Goal: Transaction & Acquisition: Purchase product/service

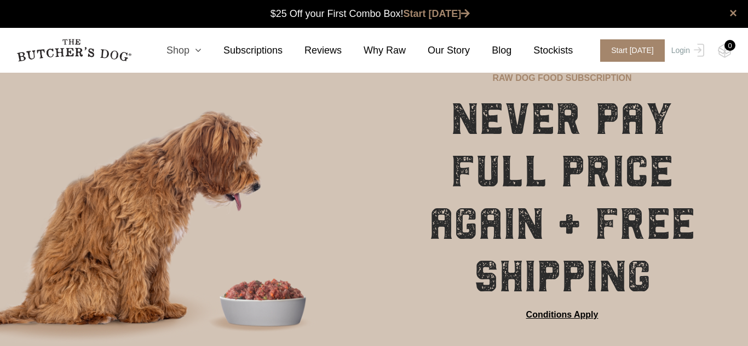
click at [187, 52] on link "Shop" at bounding box center [172, 50] width 57 height 15
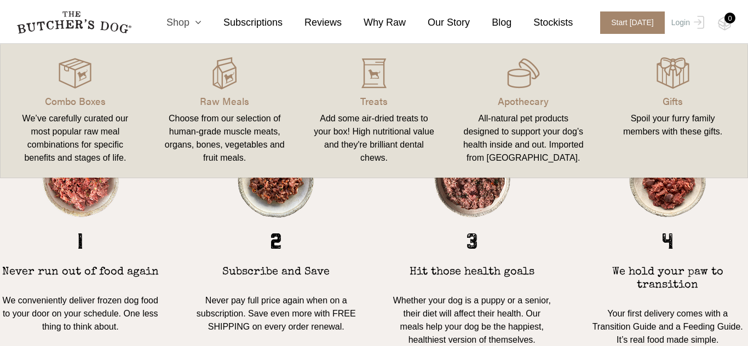
scroll to position [846, 0]
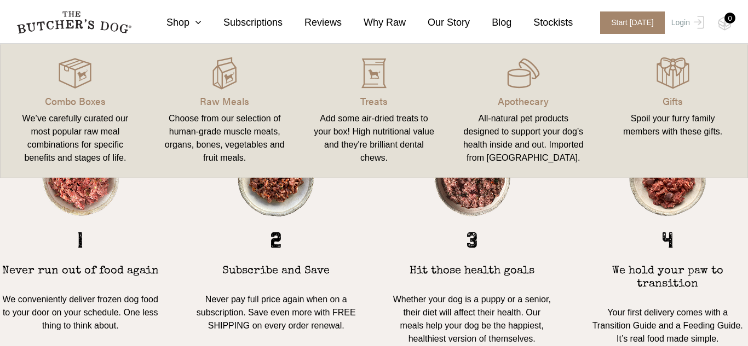
click at [284, 233] on div "2 Subscribe and Save Never pay full price again when on a subscription. Save ev…" at bounding box center [276, 243] width 161 height 206
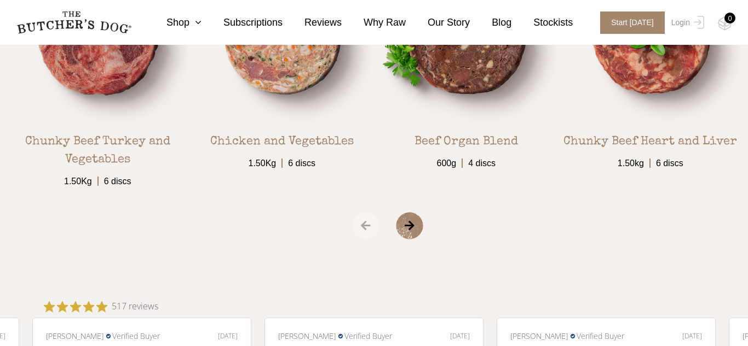
scroll to position [1921, 0]
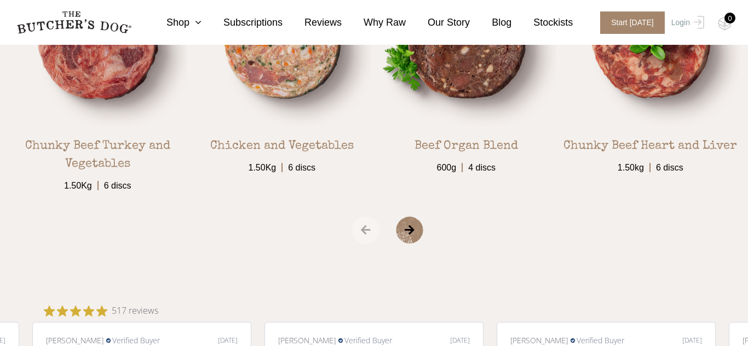
click at [411, 234] on span "›" at bounding box center [423, 230] width 55 height 27
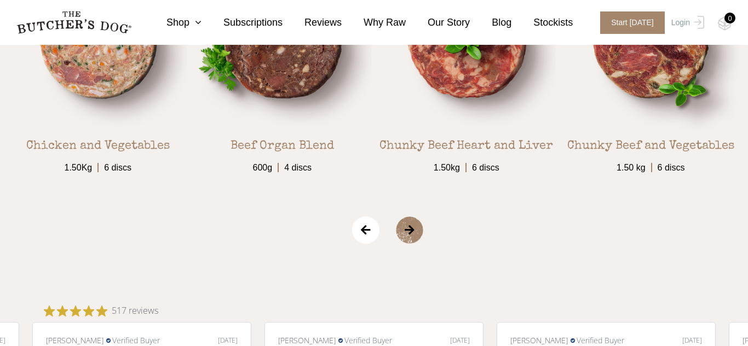
click at [411, 234] on span "›" at bounding box center [423, 230] width 55 height 27
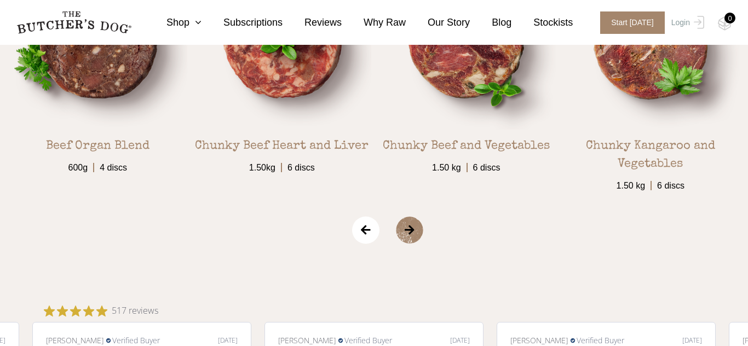
click at [411, 234] on span "›" at bounding box center [423, 230] width 55 height 27
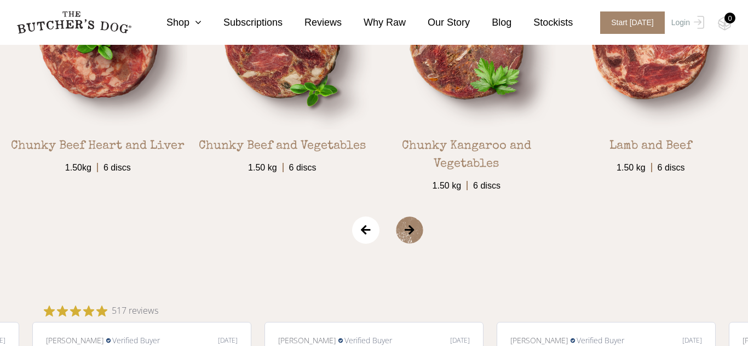
click at [411, 234] on span "›" at bounding box center [423, 230] width 55 height 27
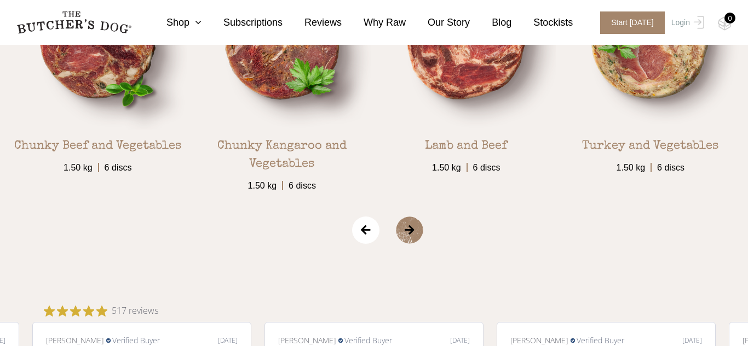
click at [411, 234] on span "›" at bounding box center [423, 230] width 55 height 27
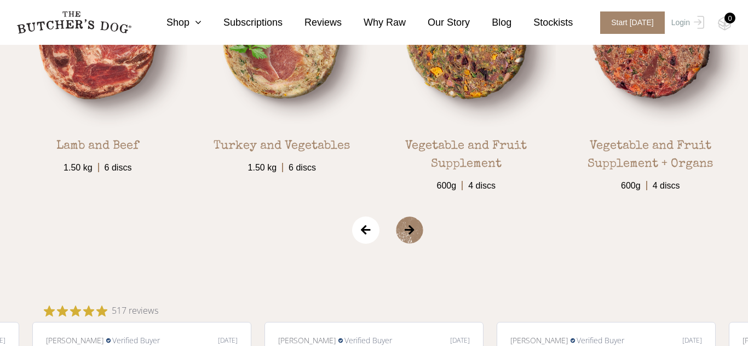
click at [411, 234] on span "›" at bounding box center [423, 230] width 55 height 27
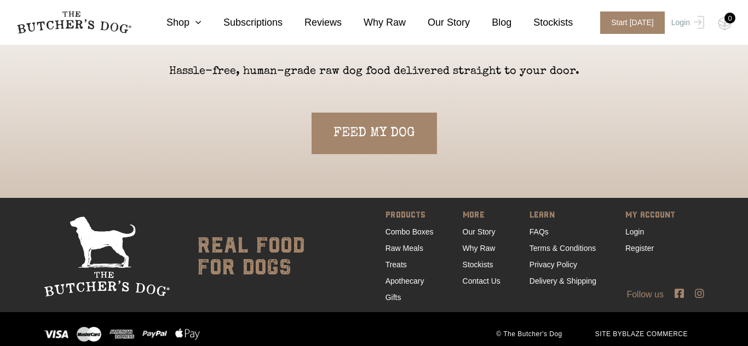
scroll to position [2413, 0]
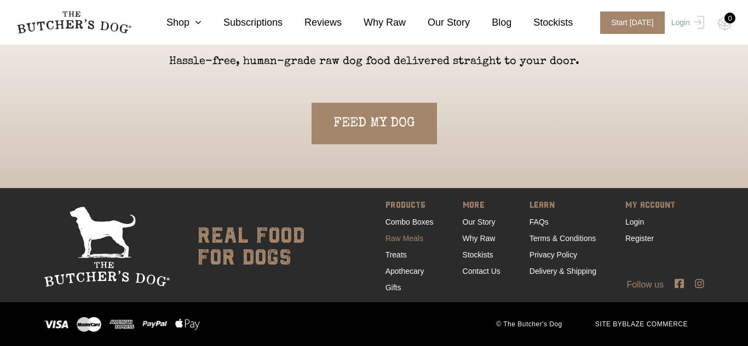
click at [414, 238] on link "Raw Meals" at bounding box center [404, 238] width 38 height 9
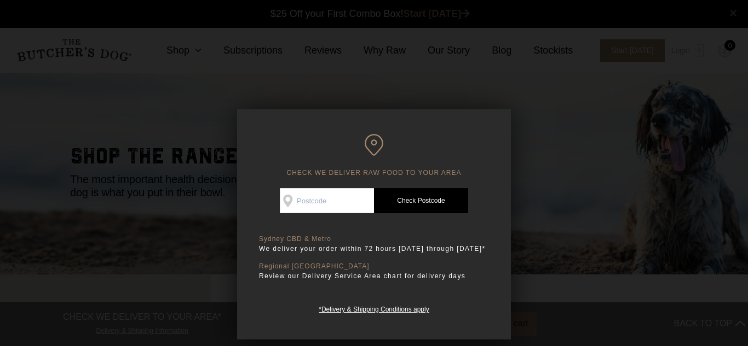
scroll to position [1, 0]
click at [327, 203] on input "Check Availability At" at bounding box center [327, 200] width 94 height 25
type input "4509"
click at [417, 199] on link "Check Postcode" at bounding box center [421, 200] width 94 height 25
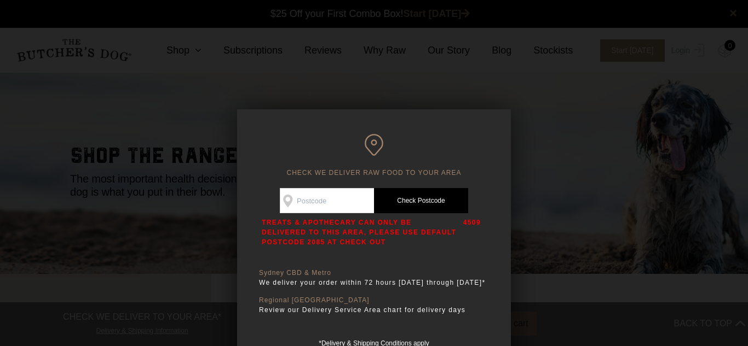
click at [417, 199] on link "Check Postcode" at bounding box center [421, 200] width 94 height 25
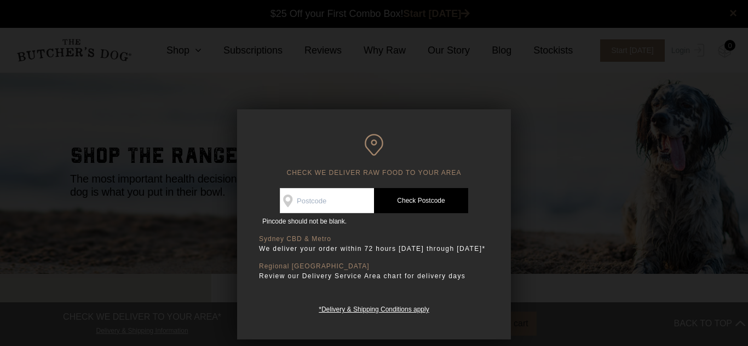
click at [416, 198] on link "Check Postcode" at bounding box center [421, 200] width 94 height 25
